Goal: Information Seeking & Learning: Compare options

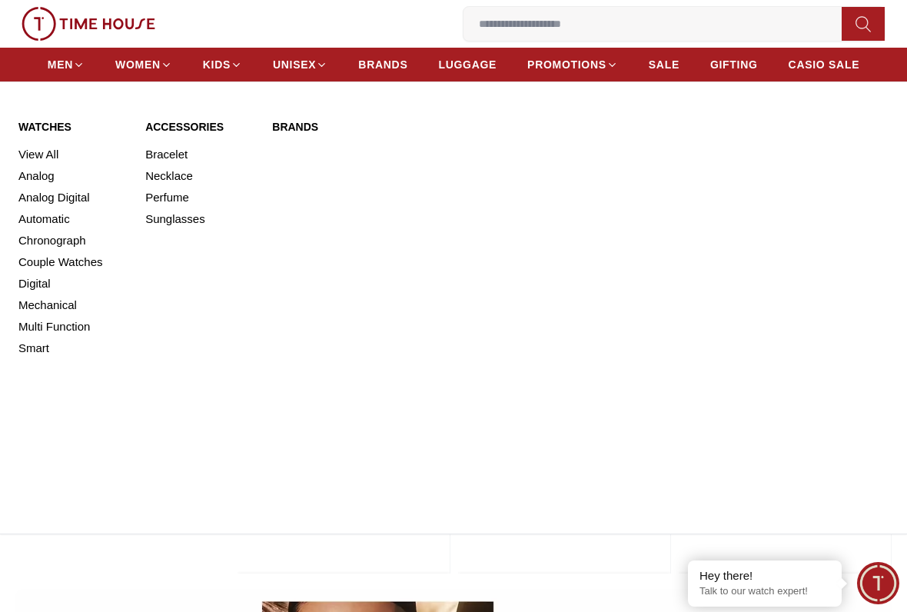
scroll to position [556, 0]
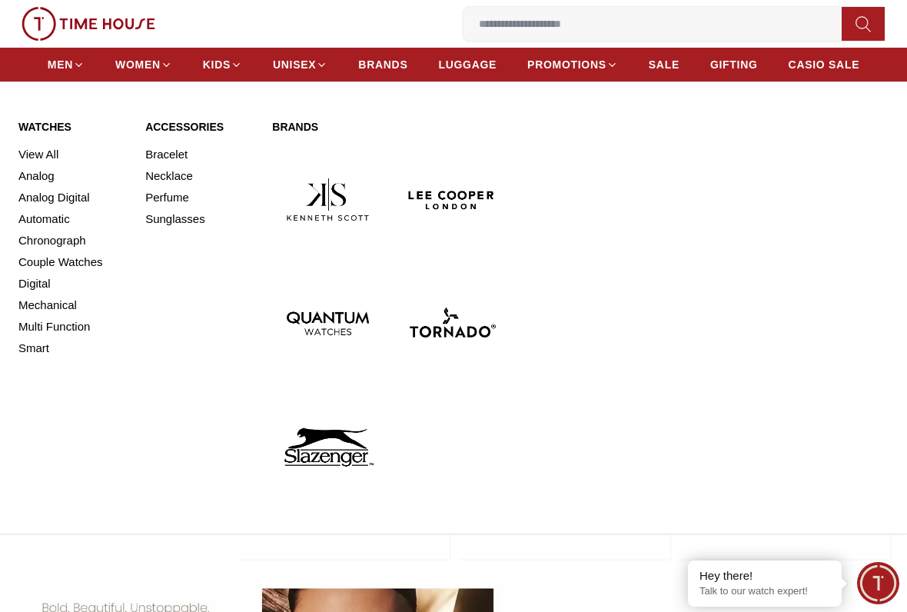
click at [34, 153] on link "View All" at bounding box center [72, 155] width 108 height 22
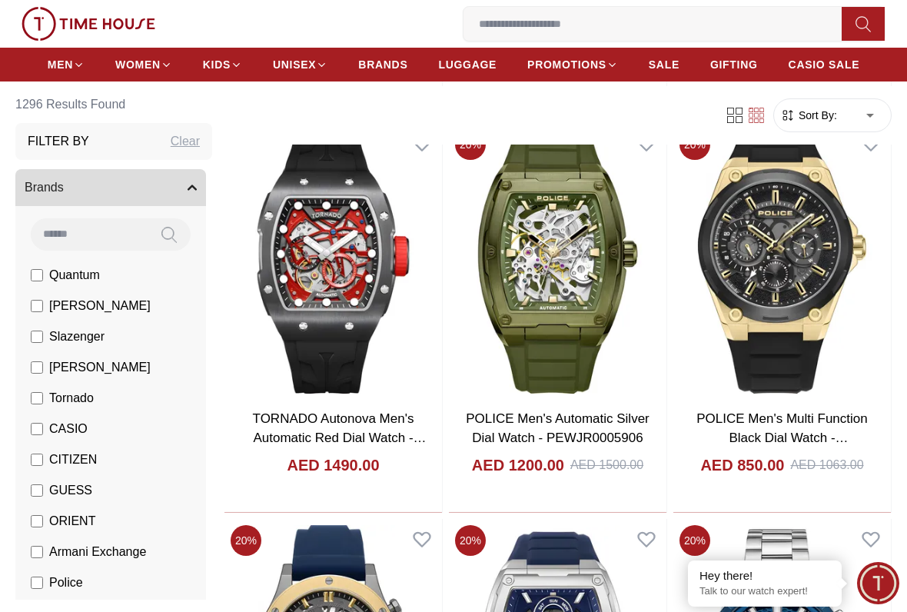
scroll to position [921, 0]
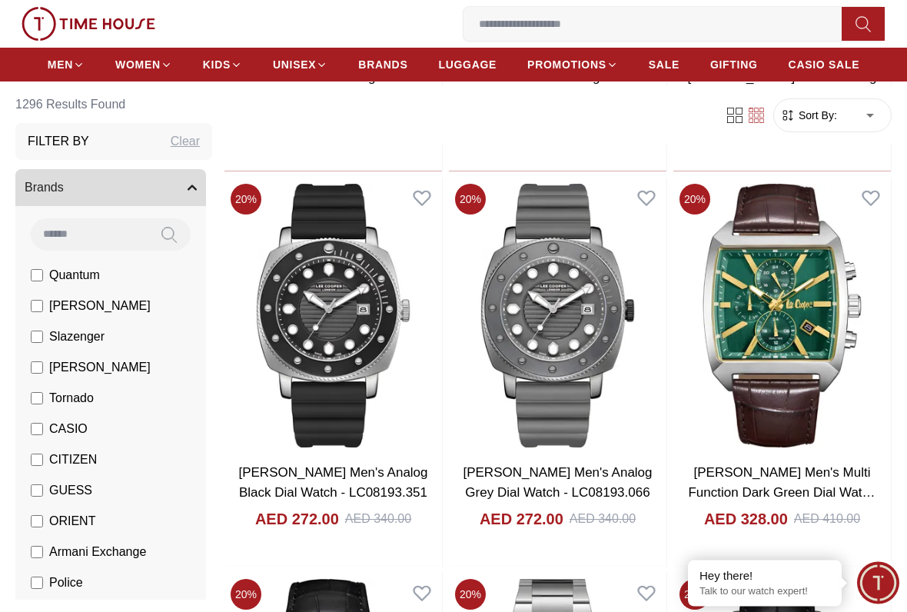
scroll to position [4418, 0]
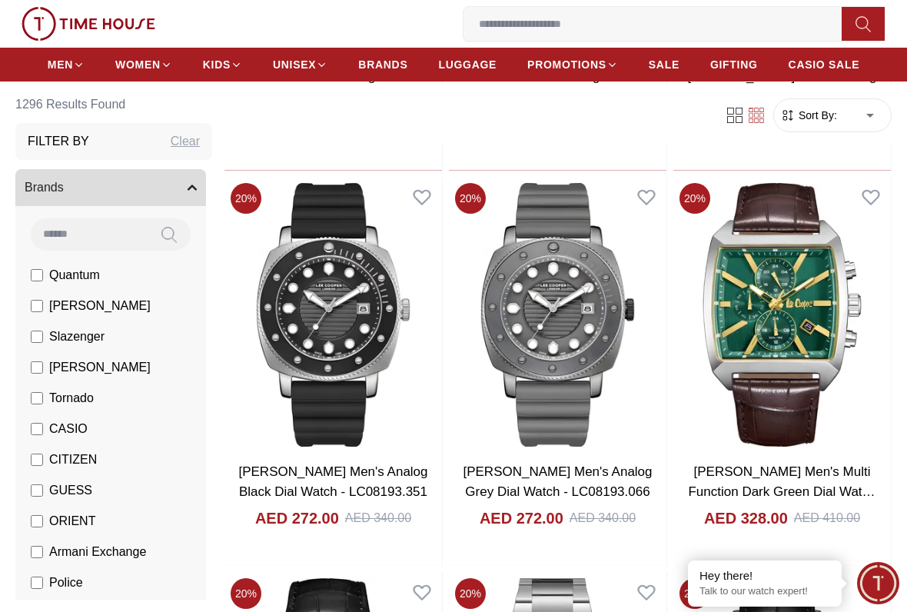
click at [188, 193] on button "Brands" at bounding box center [110, 187] width 191 height 37
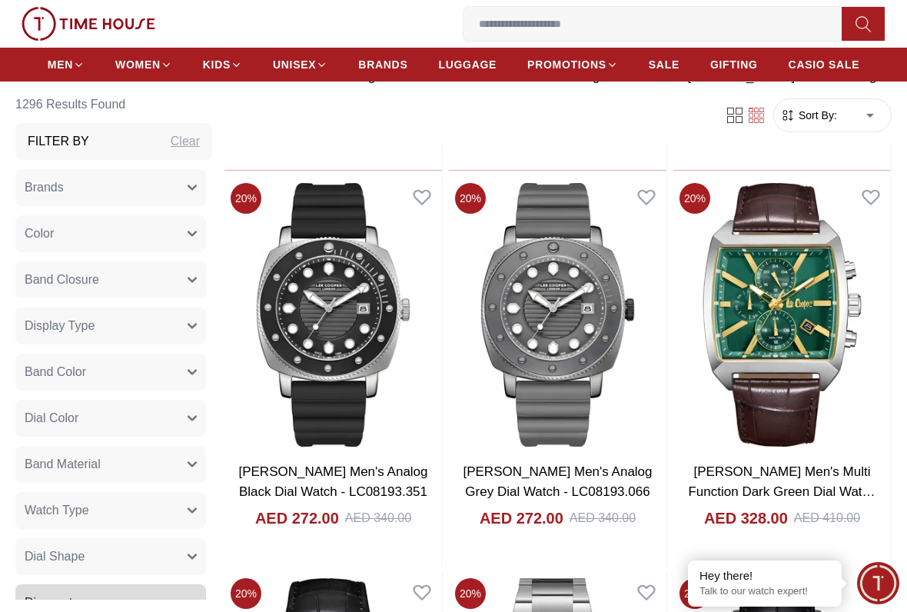
click at [183, 194] on button "Brands" at bounding box center [110, 187] width 191 height 37
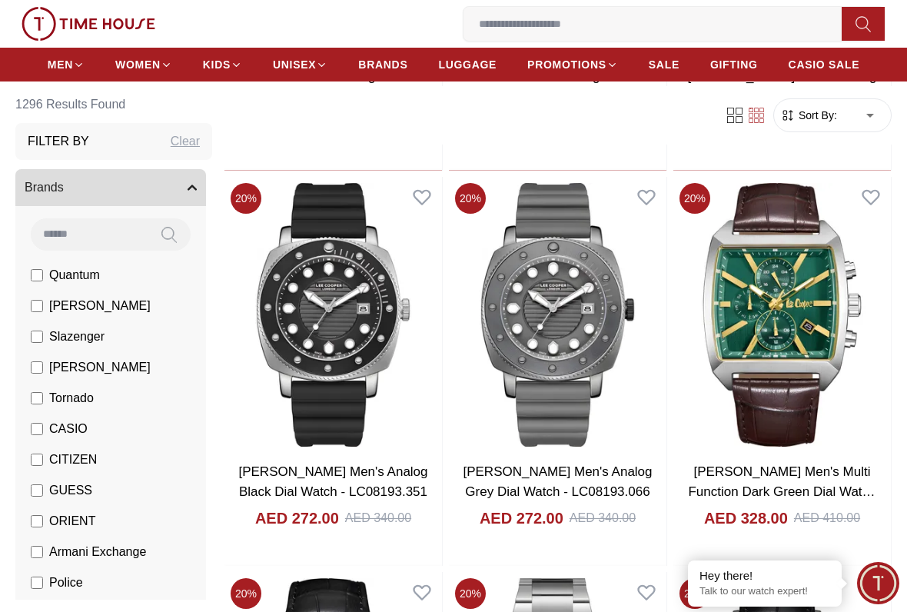
click at [148, 429] on li "CASIO" at bounding box center [114, 428] width 184 height 31
click at [71, 436] on span "CASIO" at bounding box center [68, 429] width 38 height 18
click at [73, 437] on span "CASIO" at bounding box center [68, 429] width 38 height 18
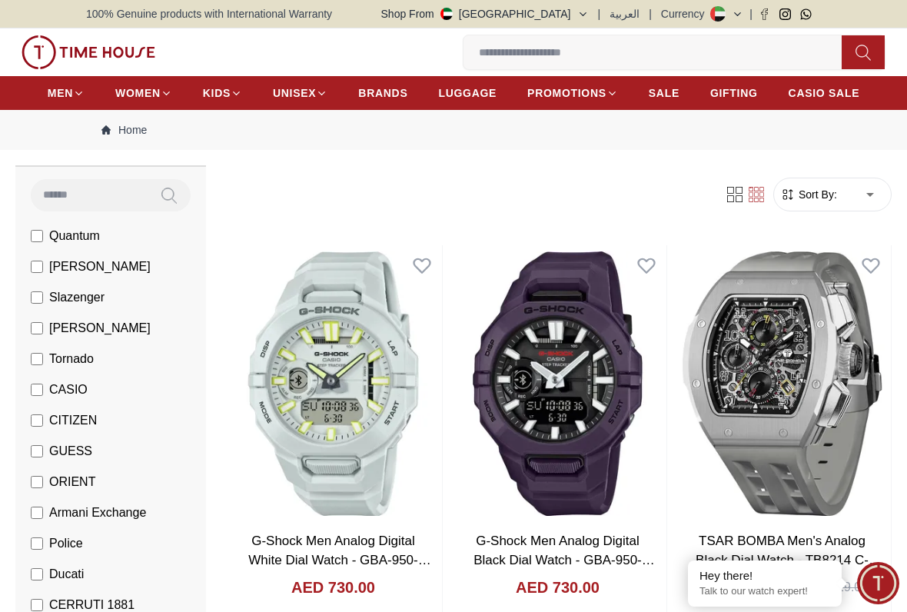
scroll to position [115, 0]
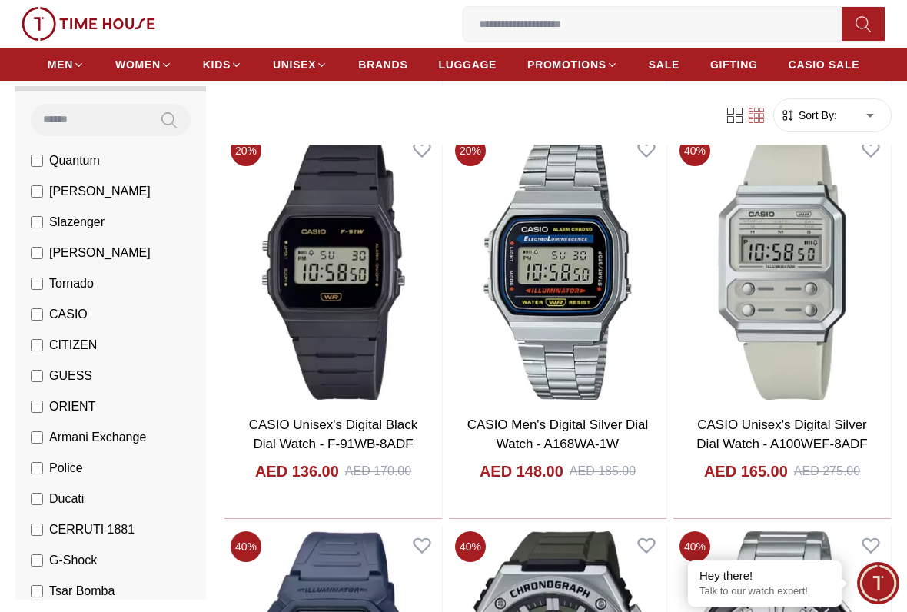
scroll to position [915, 0]
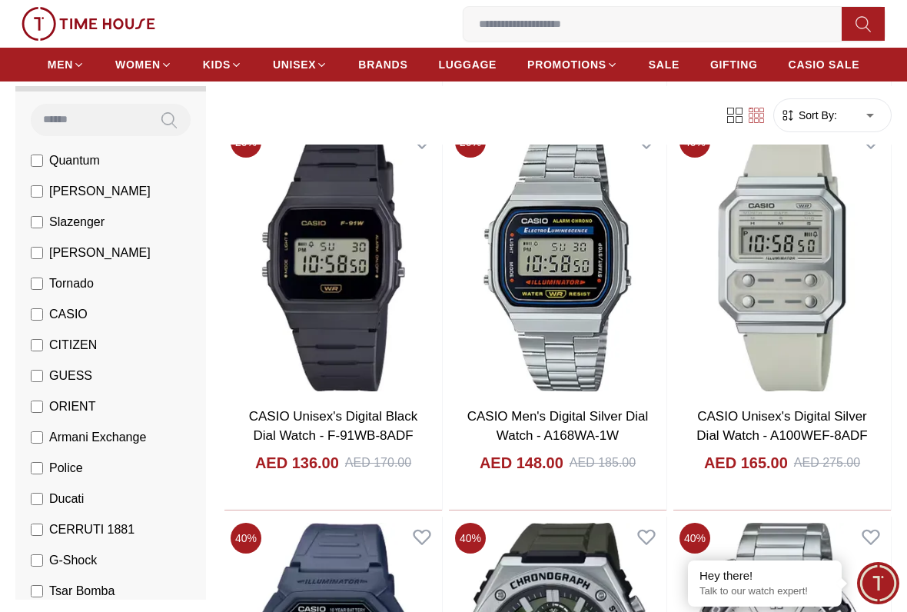
click at [31, 480] on li "Police" at bounding box center [114, 468] width 184 height 31
copy ul
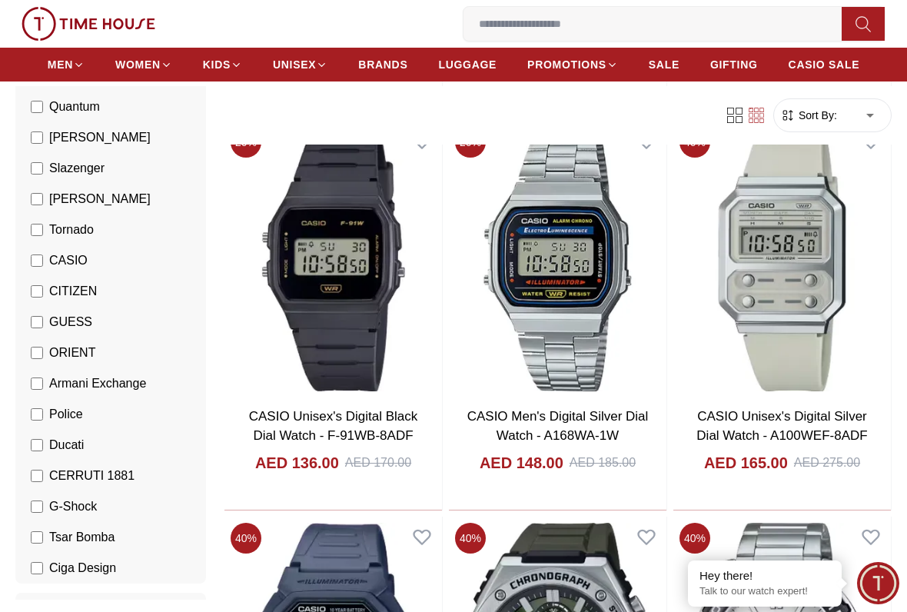
scroll to position [165, 0]
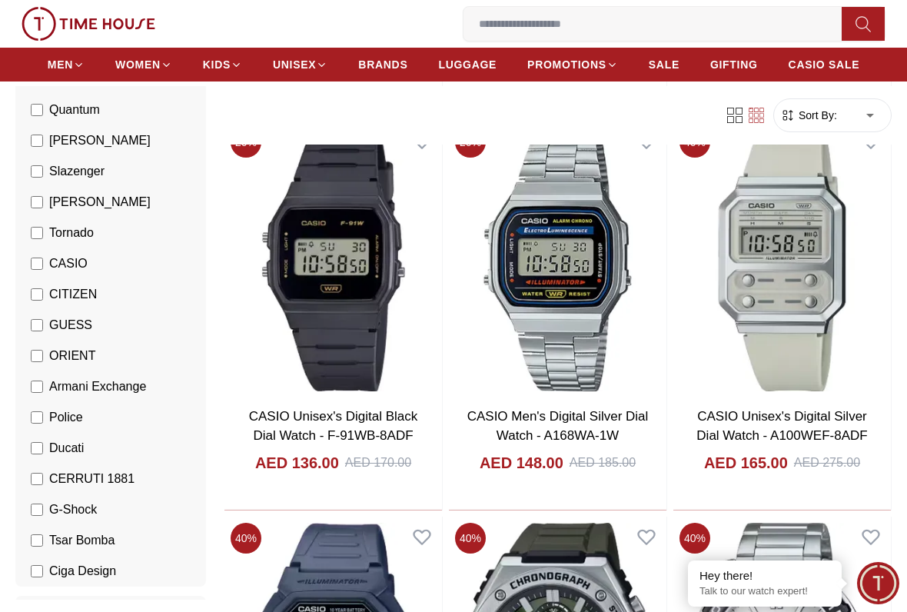
copy ul
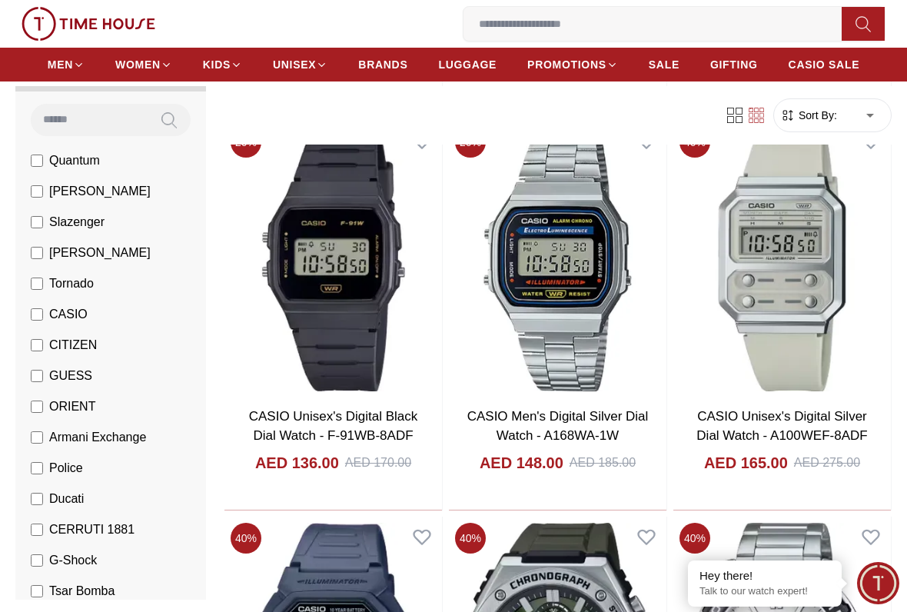
scroll to position [115, 0]
click at [68, 490] on span "Ducati" at bounding box center [66, 498] width 35 height 18
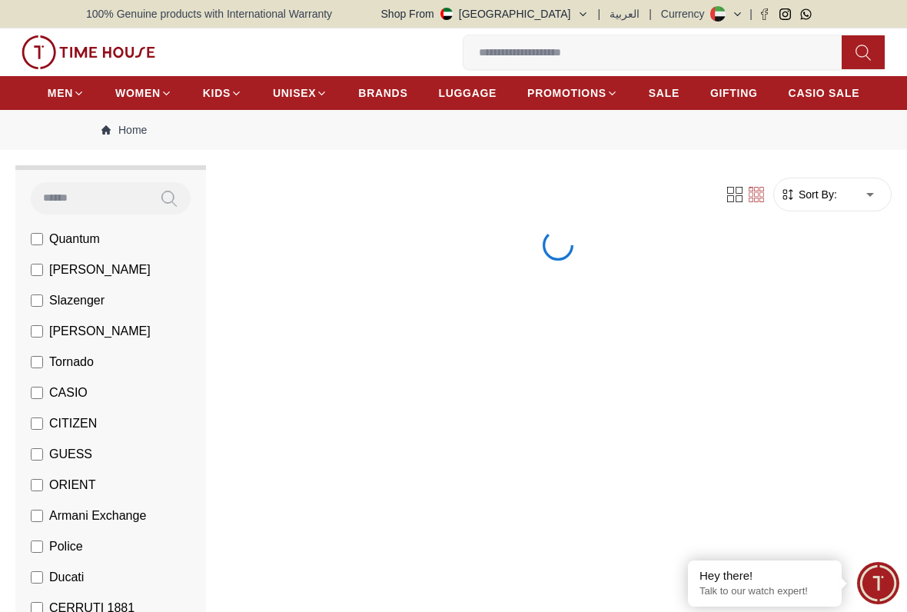
click at [68, 480] on span "ORIENT" at bounding box center [72, 485] width 46 height 18
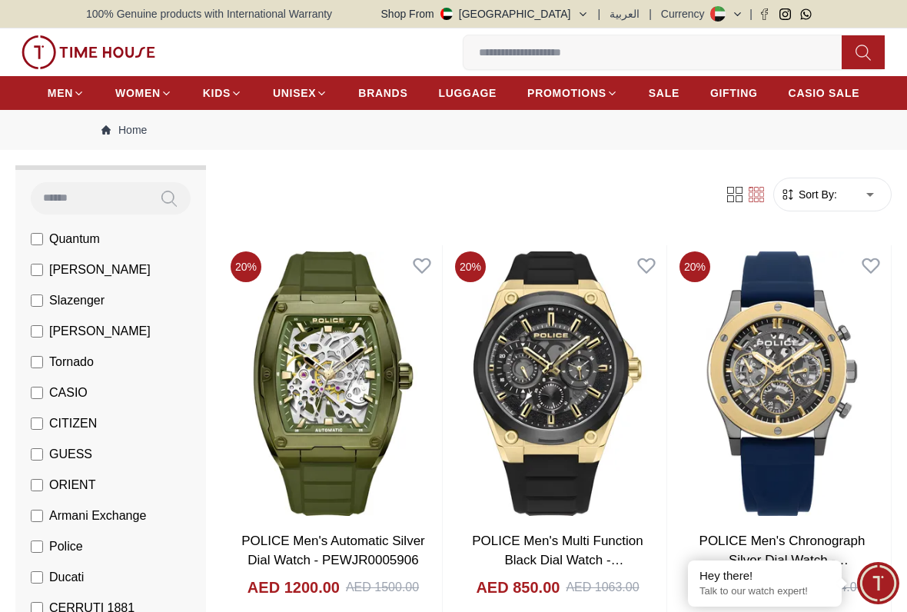
click at [31, 506] on label "Armani Exchange" at bounding box center [88, 515] width 115 height 18
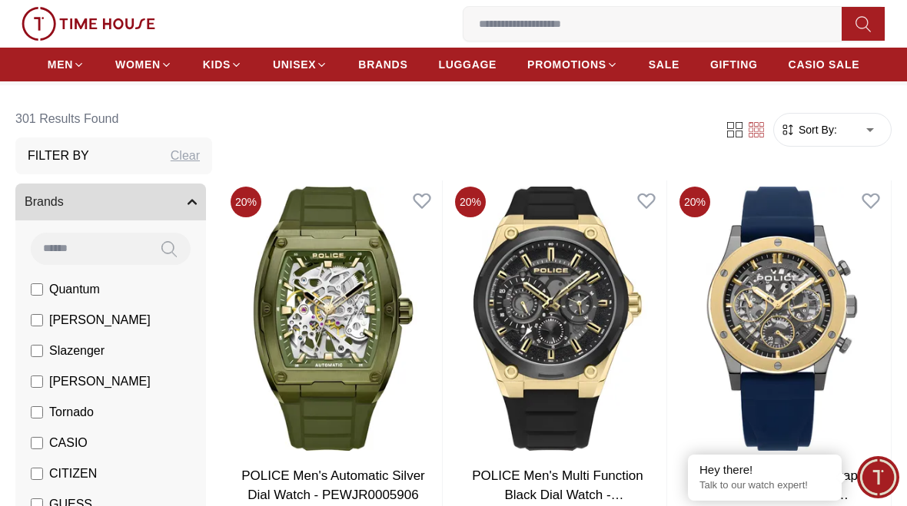
scroll to position [64, 0]
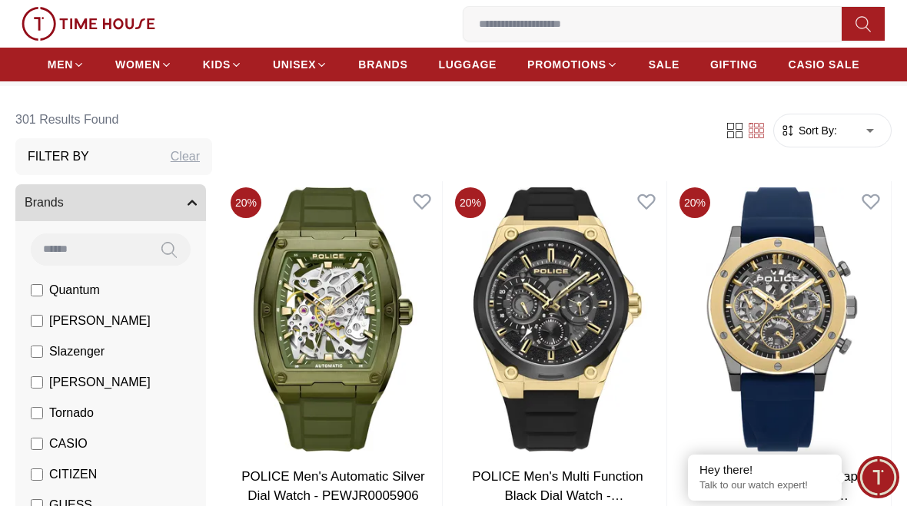
click at [132, 164] on div "Filter By Clear" at bounding box center [113, 156] width 197 height 37
click at [78, 171] on div "Filter By Clear" at bounding box center [113, 156] width 197 height 37
click at [192, 208] on button "Brands" at bounding box center [110, 202] width 191 height 37
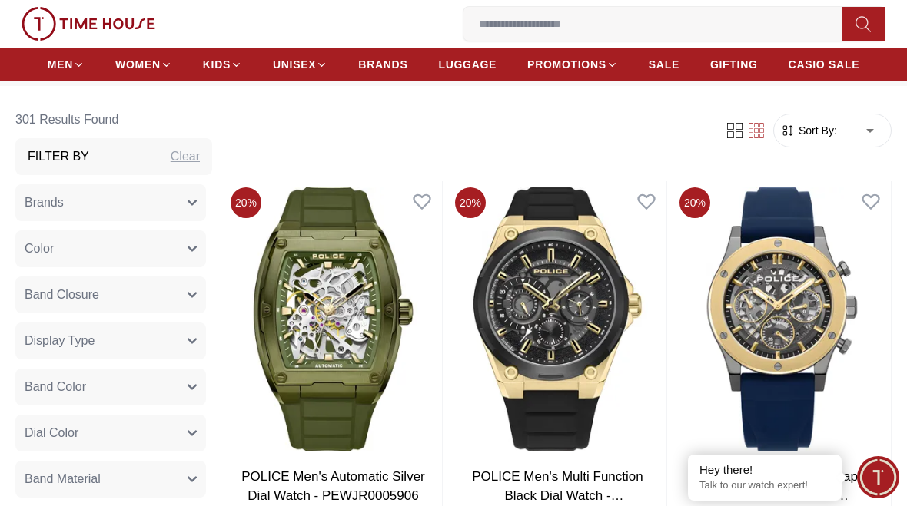
click at [138, 161] on div "Filter By Clear" at bounding box center [113, 156] width 197 height 37
click at [98, 157] on div "Filter By Clear" at bounding box center [113, 156] width 197 height 37
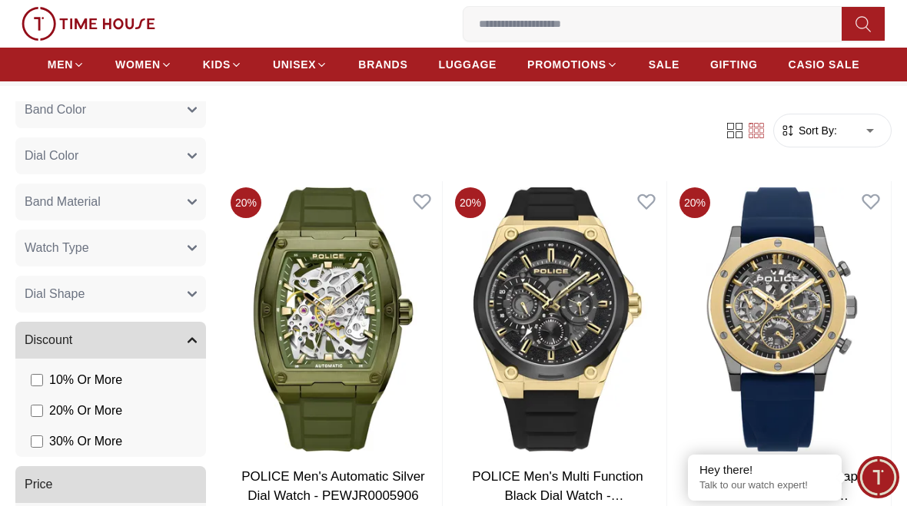
scroll to position [271, 0]
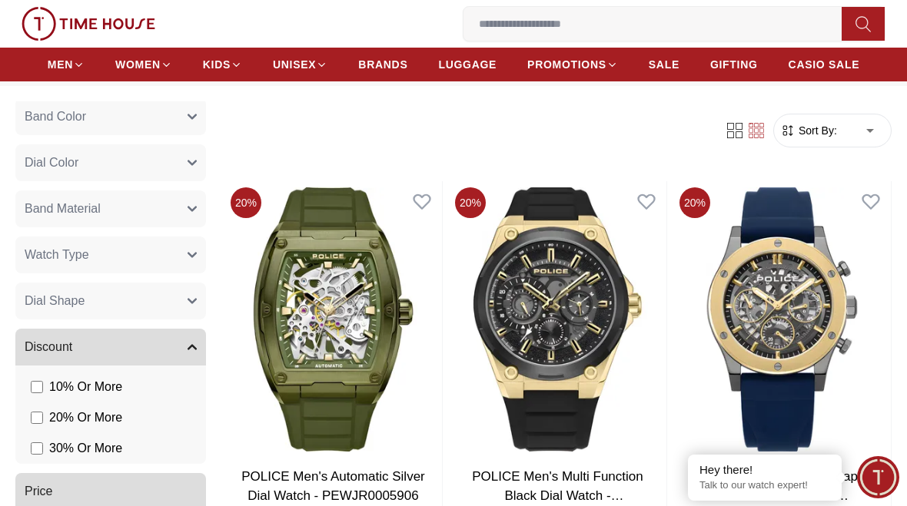
click at [205, 304] on button "Dial Shape" at bounding box center [110, 301] width 191 height 37
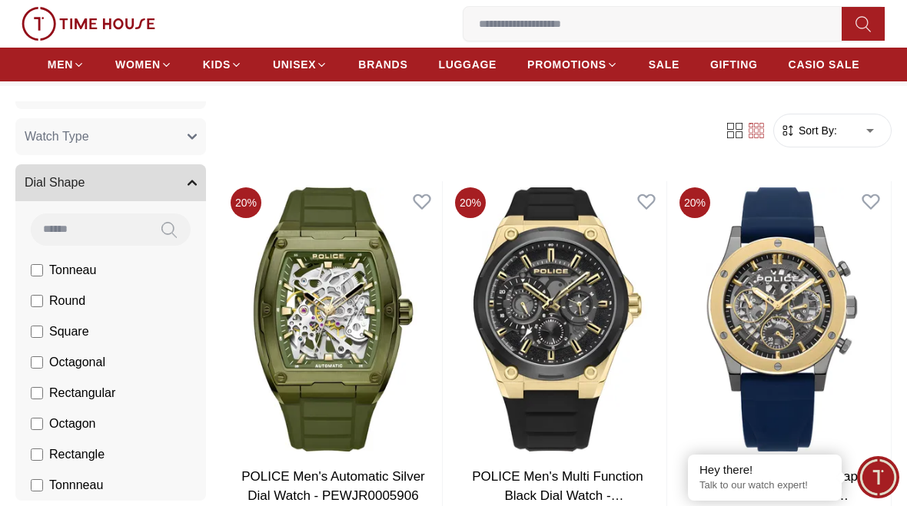
scroll to position [386, 0]
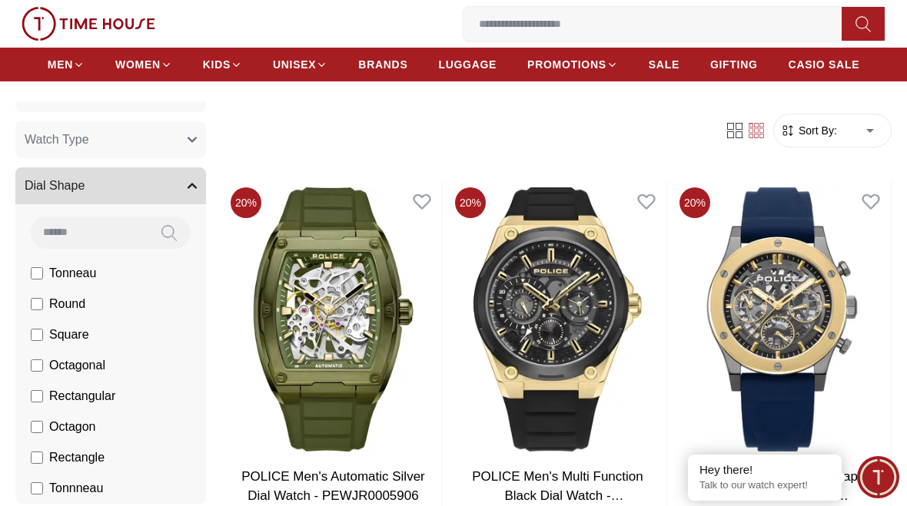
click at [135, 318] on li "Round" at bounding box center [114, 304] width 184 height 31
click at [130, 310] on li "Round" at bounding box center [114, 304] width 184 height 31
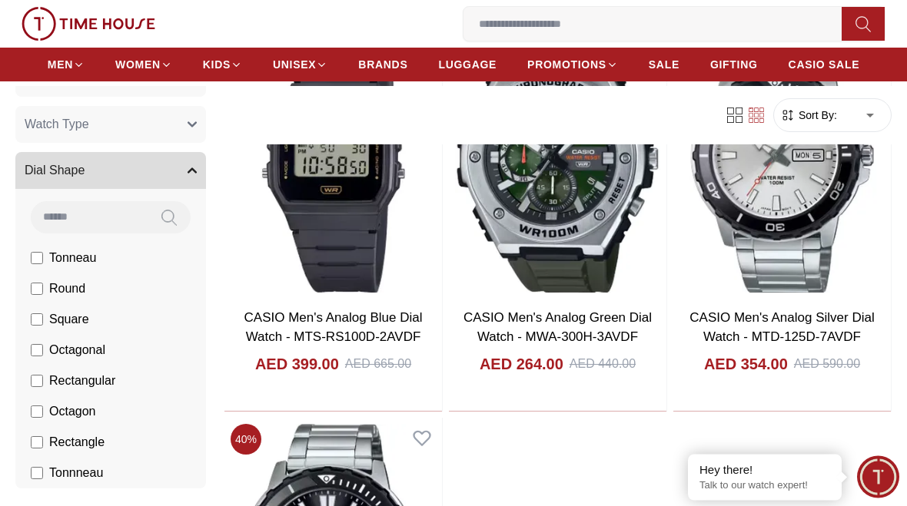
scroll to position [221, 0]
click at [32, 330] on li "Square" at bounding box center [114, 319] width 184 height 31
click at [32, 329] on li "Square" at bounding box center [114, 319] width 184 height 31
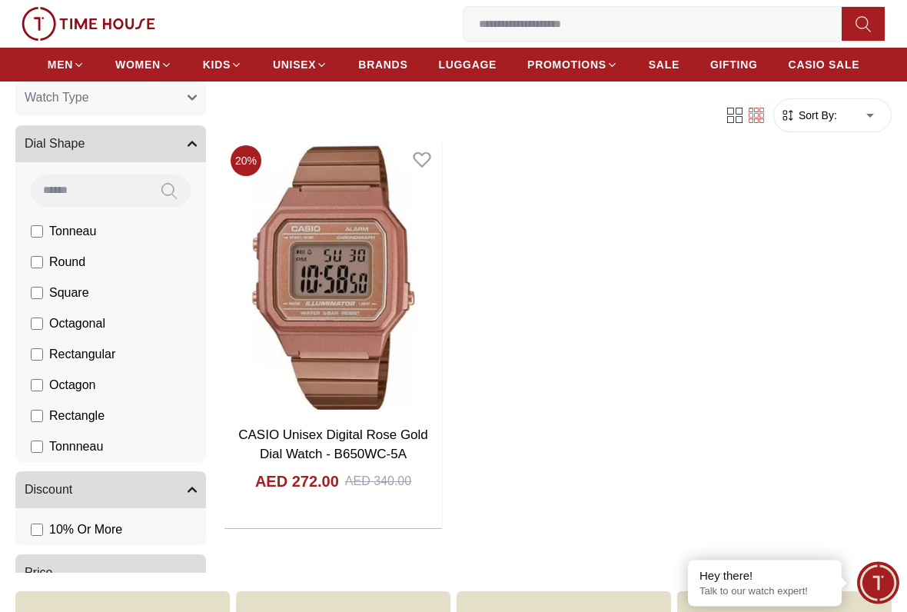
scroll to position [99, 0]
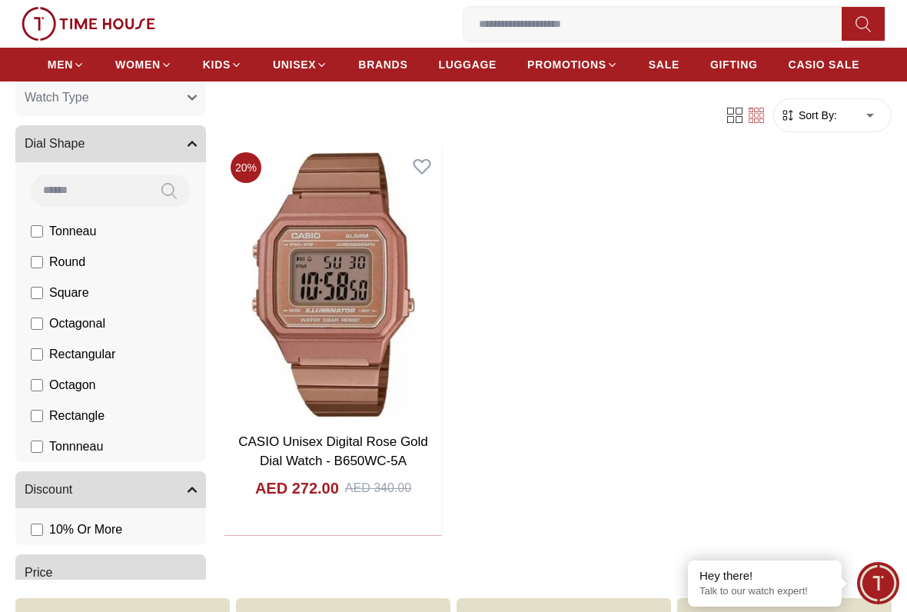
click at [191, 150] on button "Dial Shape" at bounding box center [110, 143] width 191 height 37
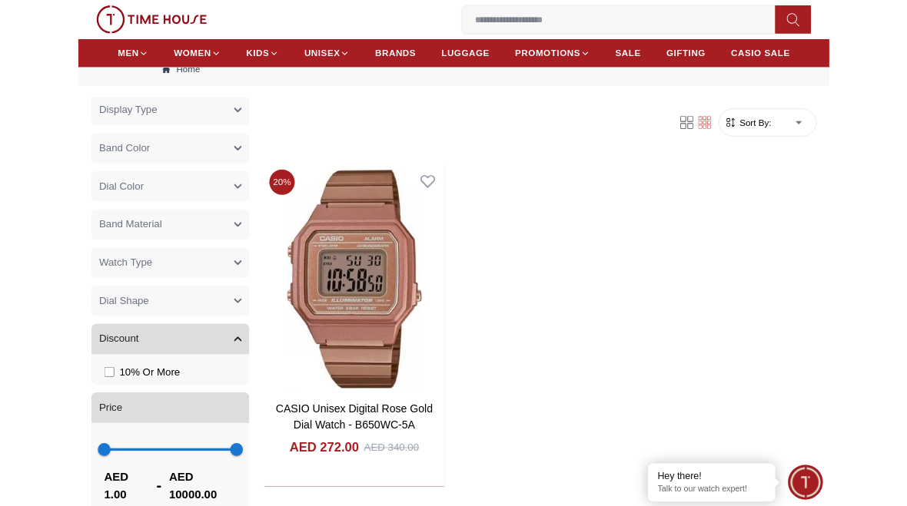
scroll to position [0, 0]
